Goal: Obtain resource: Obtain resource

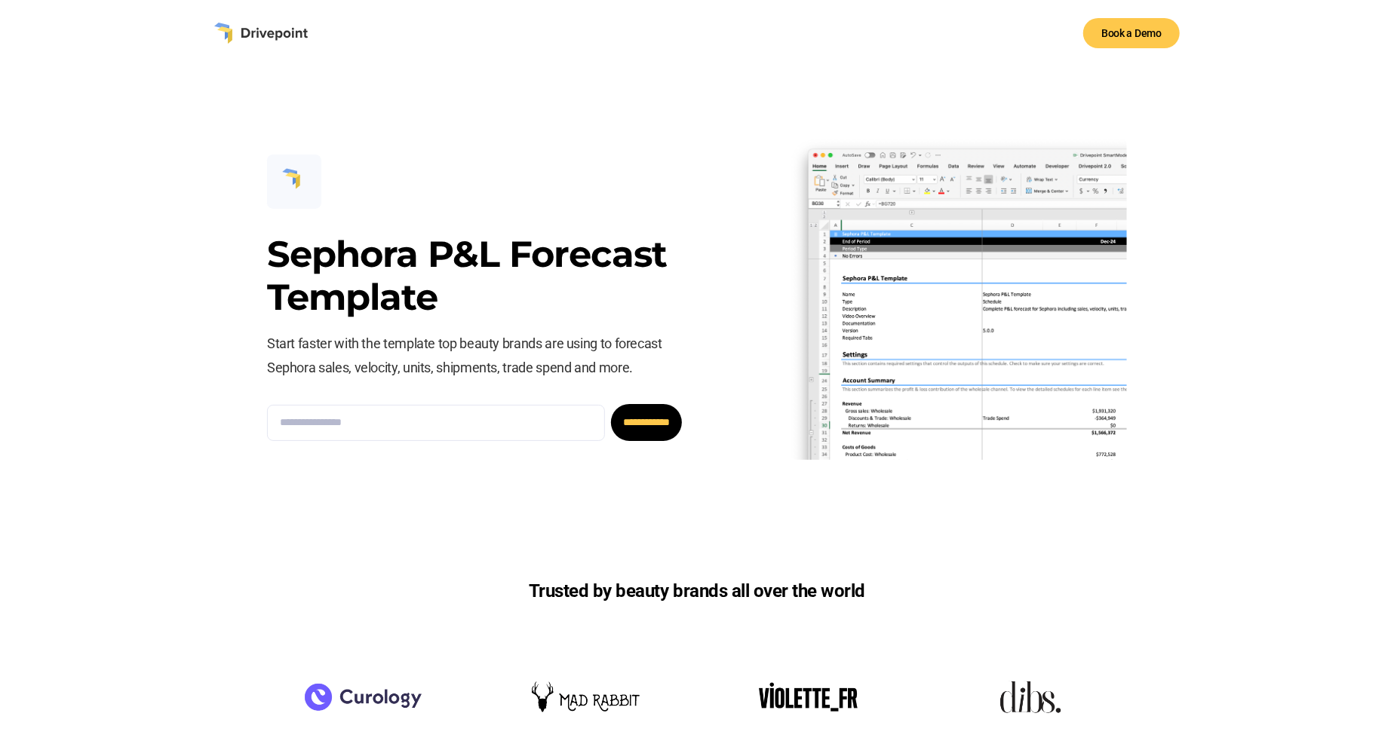
click at [259, 29] on img at bounding box center [261, 33] width 94 height 21
click at [262, 32] on img at bounding box center [261, 33] width 94 height 21
click at [257, 32] on img at bounding box center [261, 33] width 94 height 21
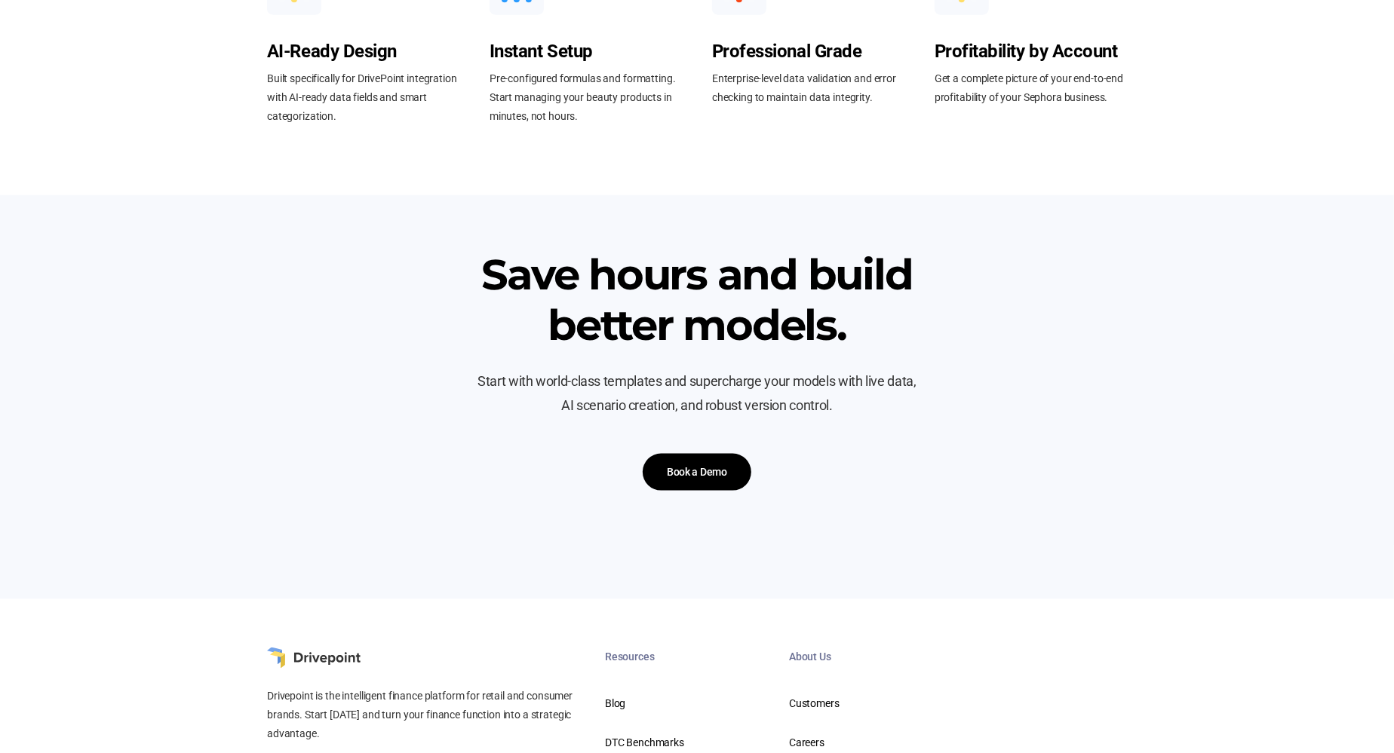
scroll to position [1400, 0]
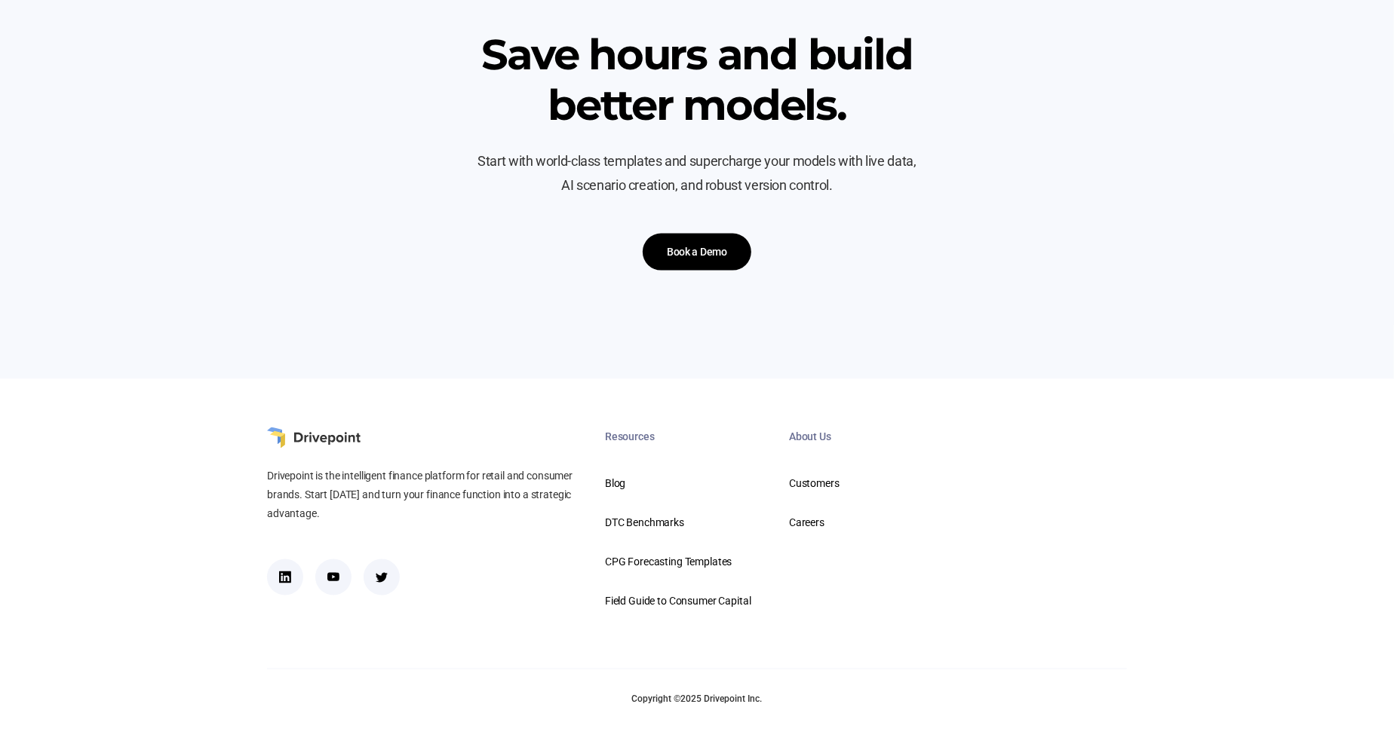
click at [299, 442] on img at bounding box center [314, 438] width 94 height 21
click at [625, 486] on div "Blog" at bounding box center [682, 483] width 154 height 18
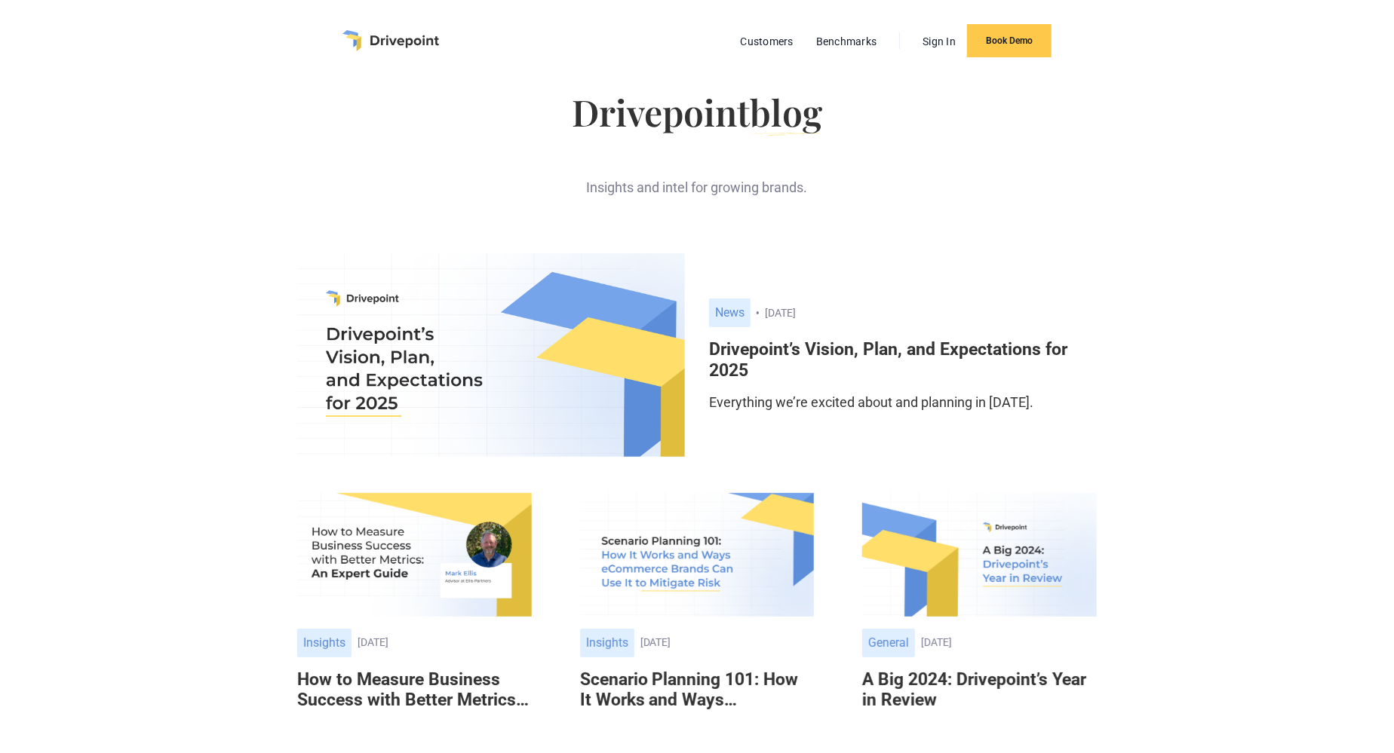
click at [395, 35] on img "home" at bounding box center [390, 40] width 97 height 21
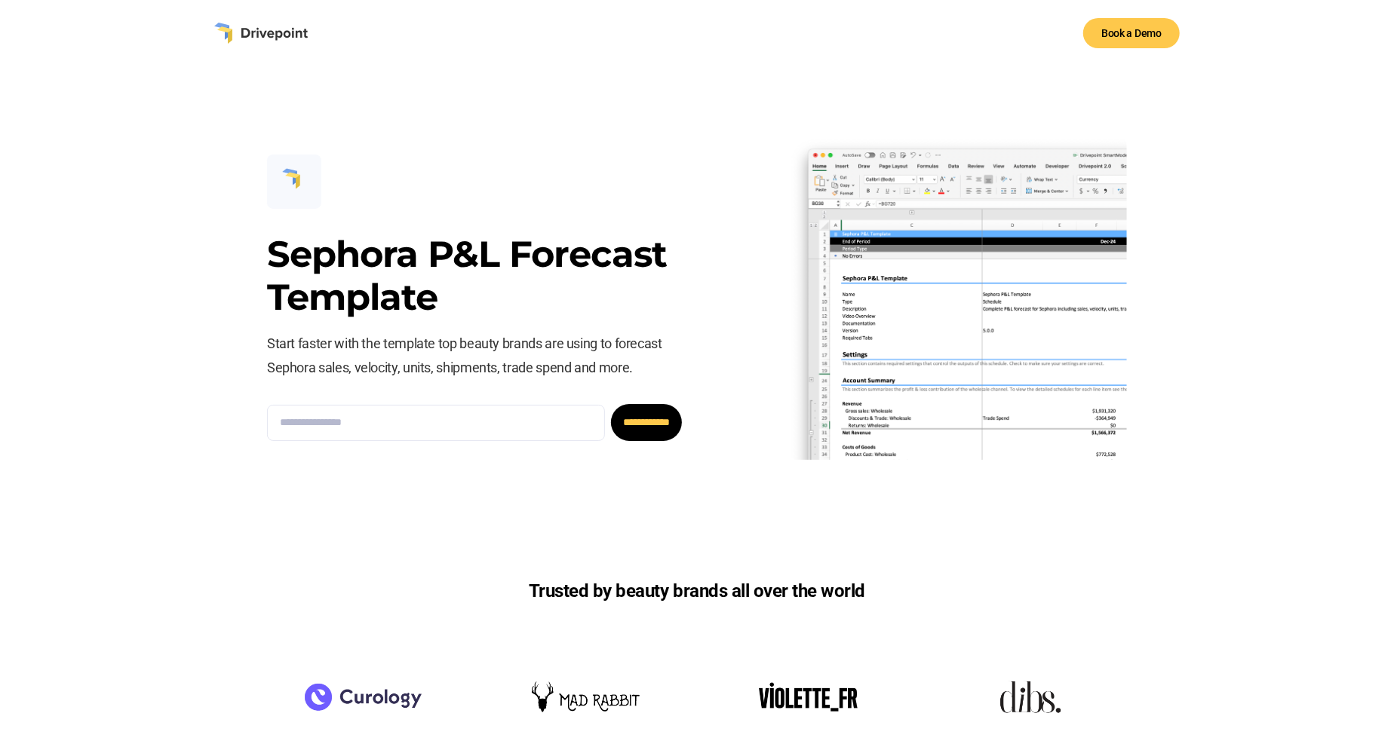
click at [259, 32] on img at bounding box center [261, 33] width 94 height 21
click at [170, 177] on div "**********" at bounding box center [697, 297] width 1394 height 463
